Goal: Navigation & Orientation: Find specific page/section

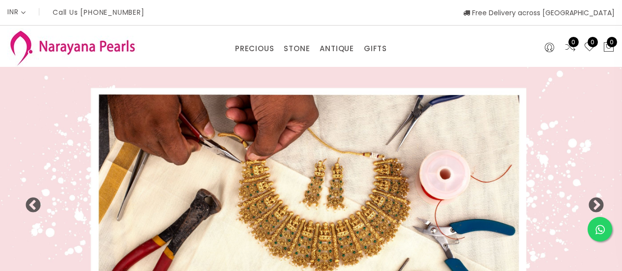
select select "INR"
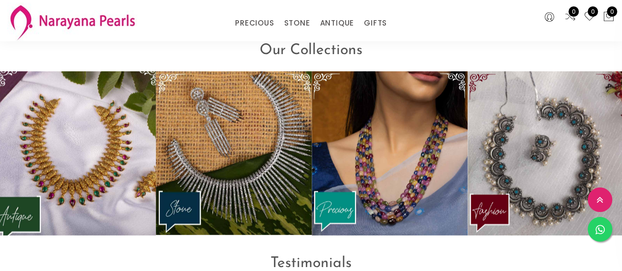
scroll to position [1147, 0]
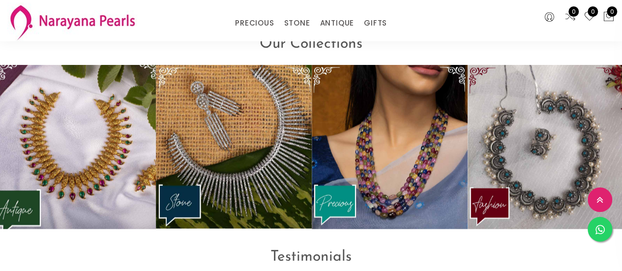
click at [90, 160] on img at bounding box center [78, 147] width 172 height 181
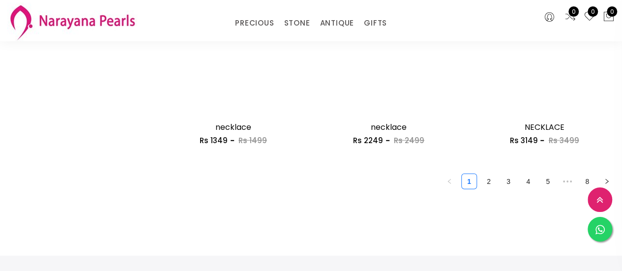
scroll to position [1312, 0]
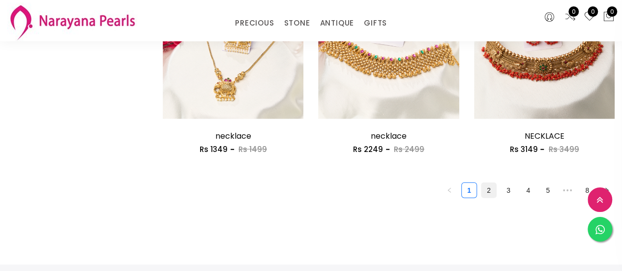
click at [483, 189] on link "2" at bounding box center [489, 190] width 15 height 15
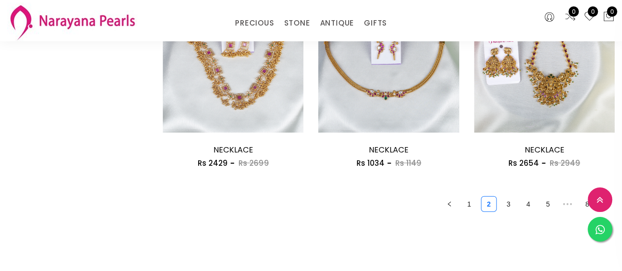
scroll to position [1312, 0]
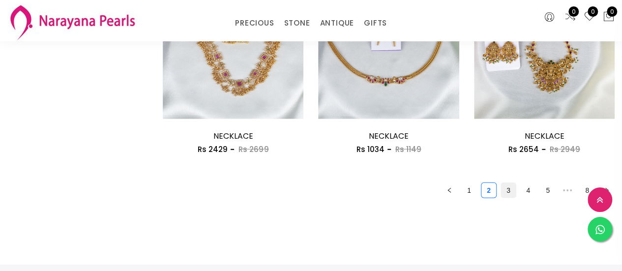
click at [512, 192] on link "3" at bounding box center [508, 190] width 15 height 15
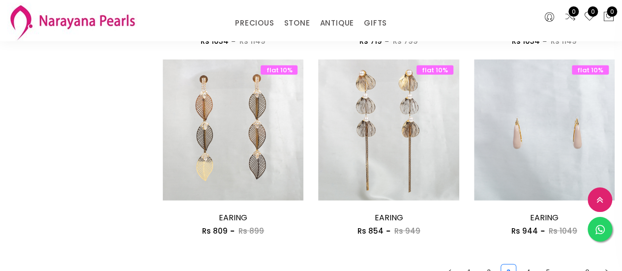
scroll to position [1394, 0]
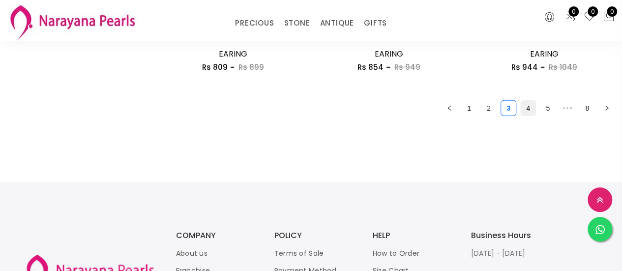
click at [527, 108] on link "4" at bounding box center [528, 108] width 15 height 15
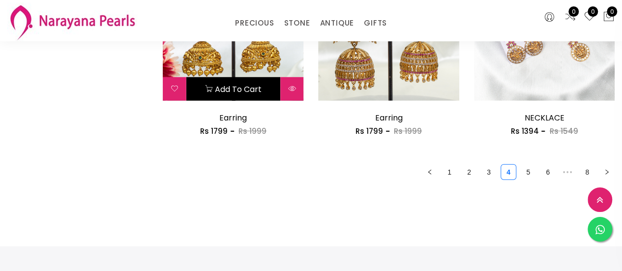
scroll to position [1394, 0]
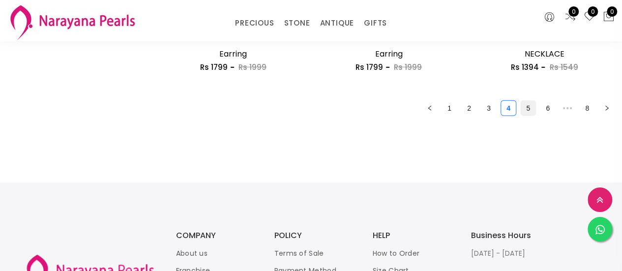
click at [525, 109] on link "5" at bounding box center [528, 108] width 15 height 15
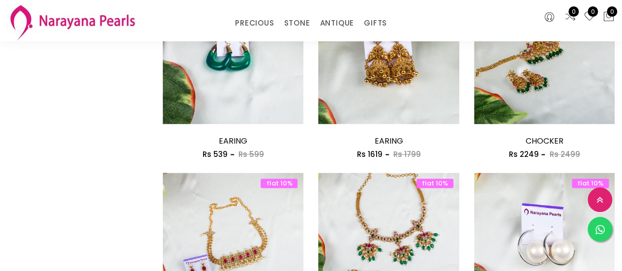
scroll to position [902, 0]
